Goal: Task Accomplishment & Management: Manage account settings

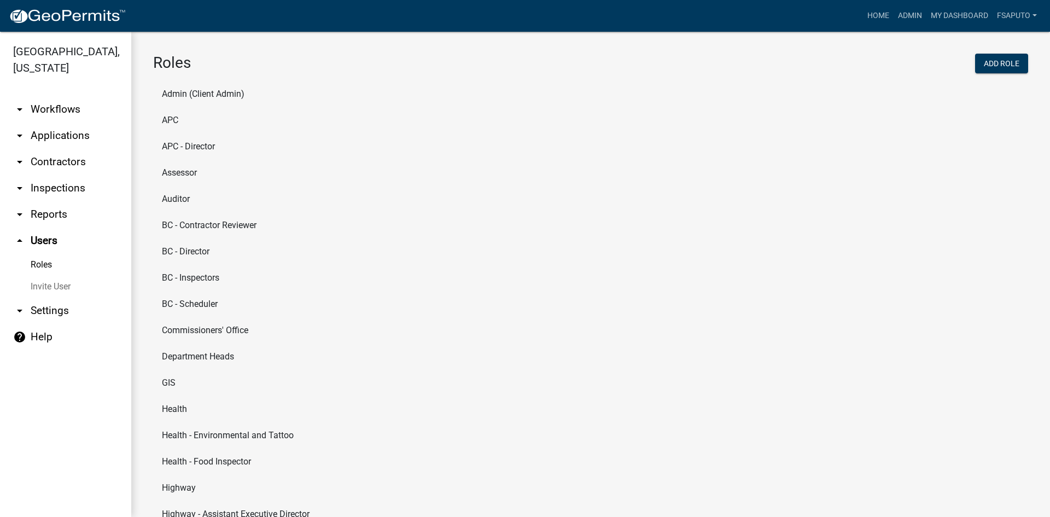
scroll to position [378, 0]
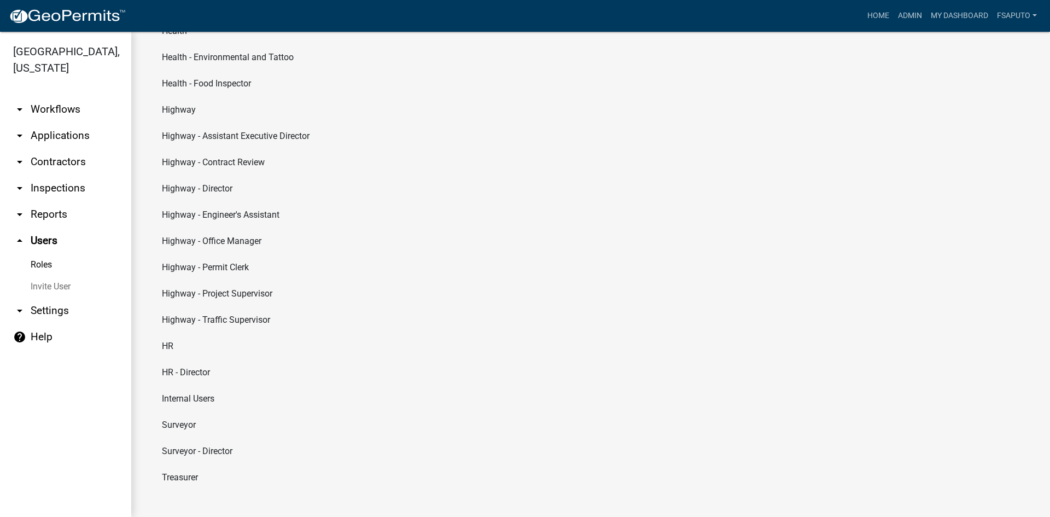
click at [38, 108] on link "arrow_drop_down Workflows" at bounding box center [65, 109] width 131 height 26
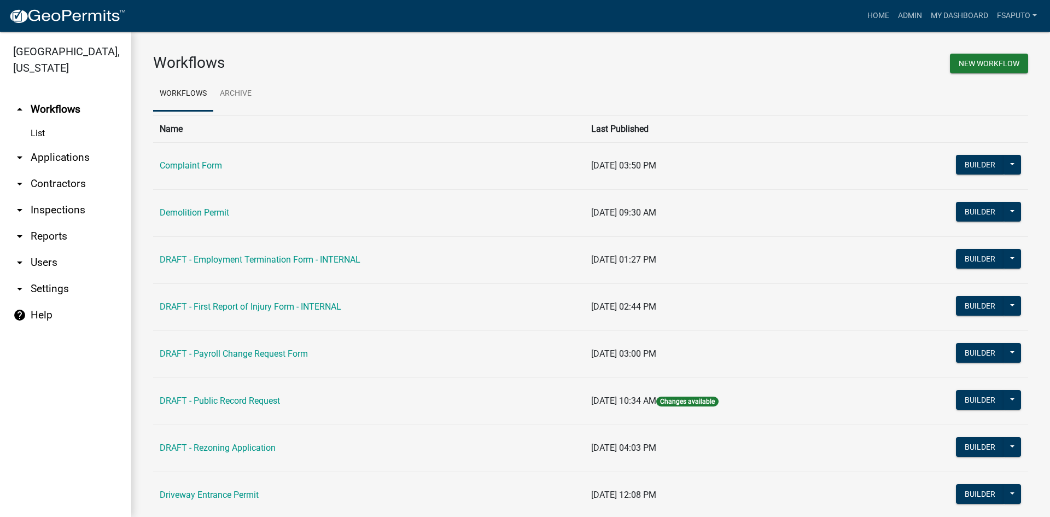
click at [24, 265] on icon "arrow_drop_down" at bounding box center [19, 262] width 13 height 13
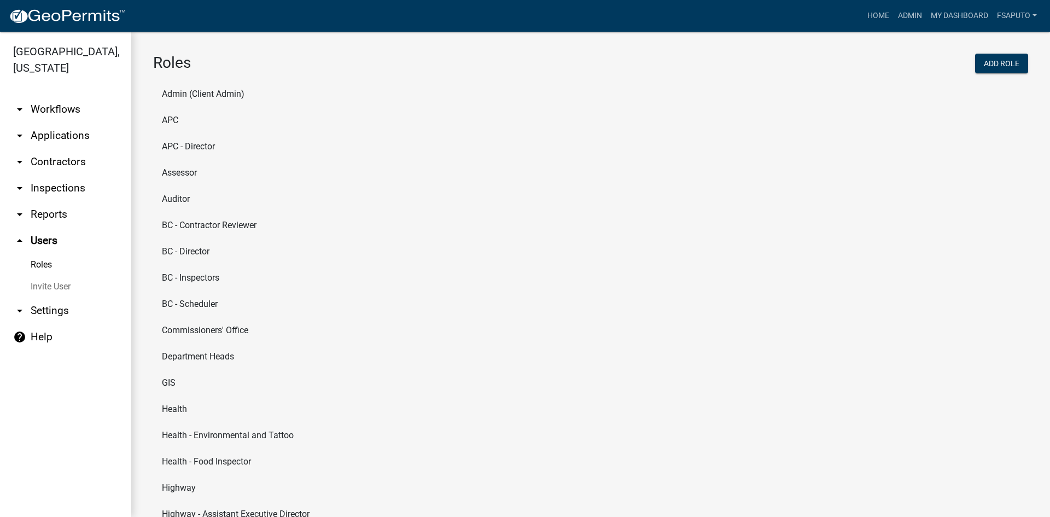
click at [39, 239] on link "arrow_drop_up Users" at bounding box center [65, 240] width 131 height 26
click at [51, 286] on link "Invite User" at bounding box center [65, 287] width 131 height 22
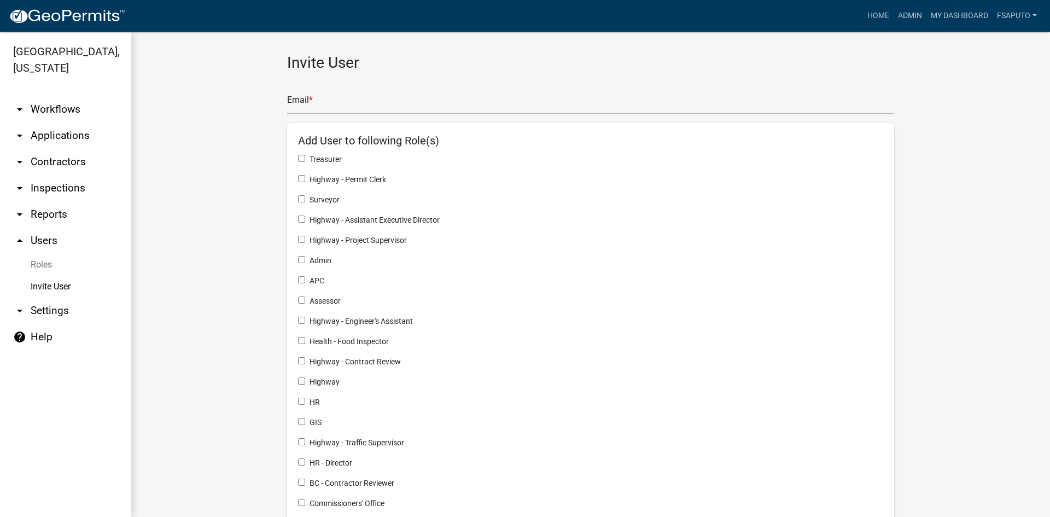
click at [48, 259] on link "Roles" at bounding box center [65, 265] width 131 height 22
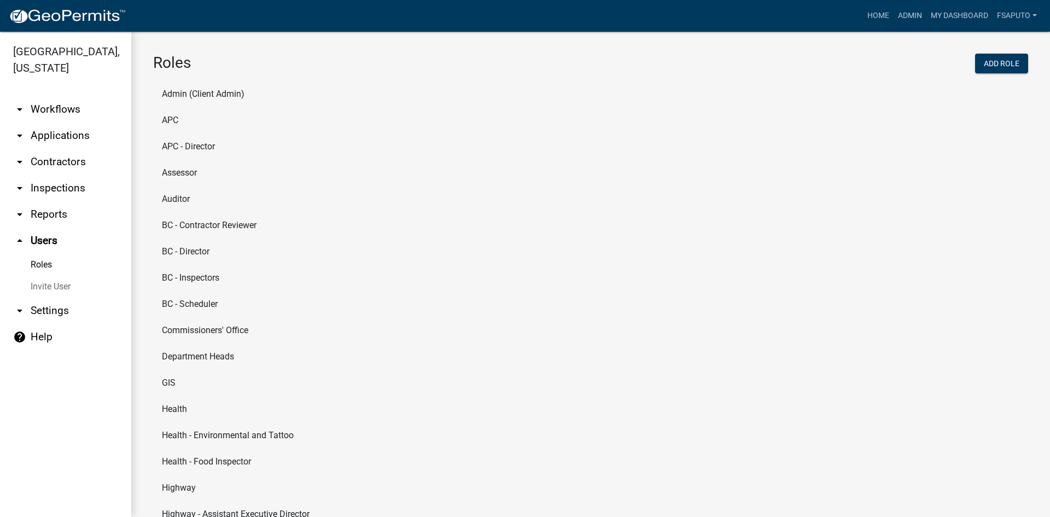
click at [45, 263] on link "Roles" at bounding box center [65, 265] width 131 height 22
